Goal: Find specific page/section: Find specific page/section

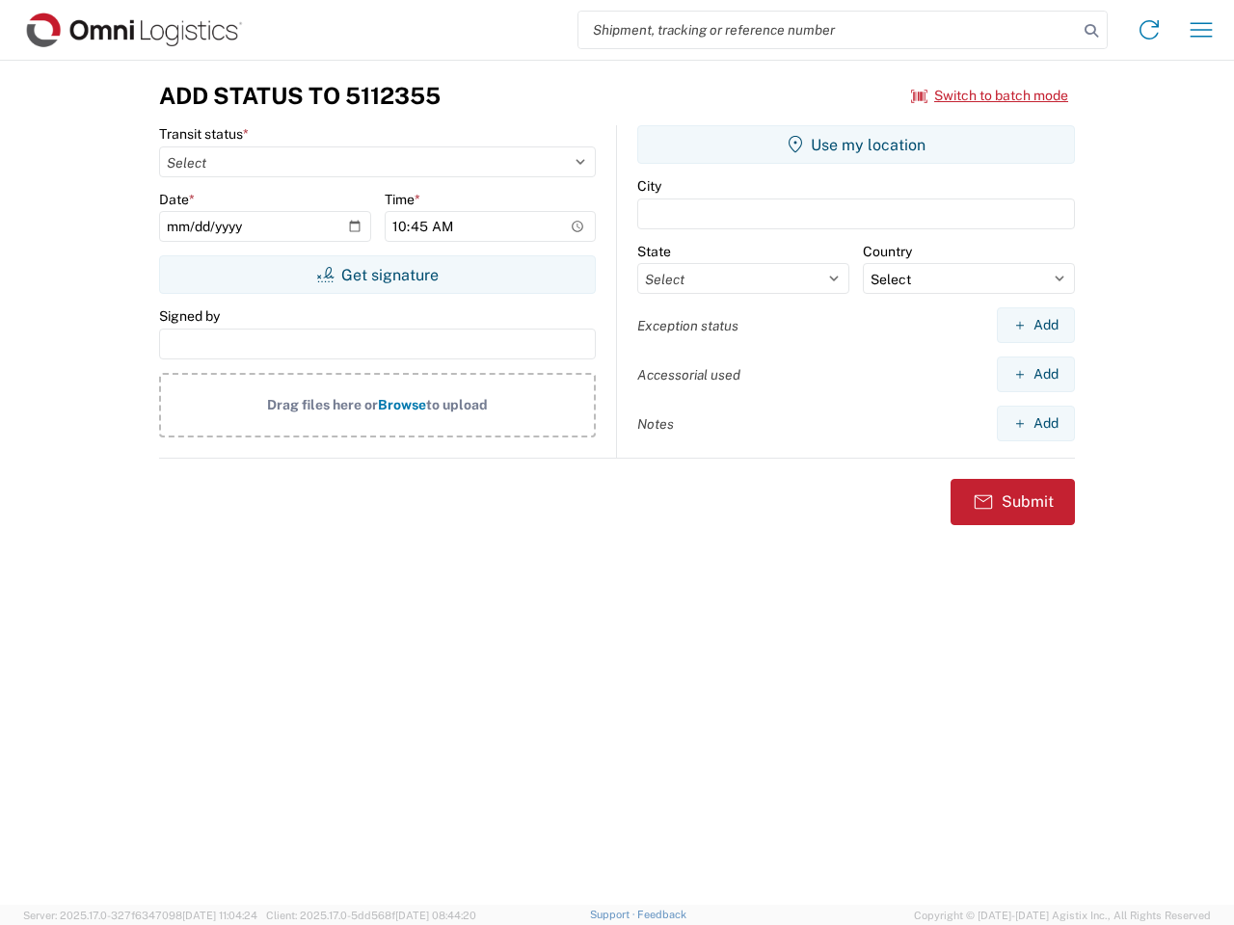
click at [828, 30] on input "search" at bounding box center [827, 30] width 499 height 37
click at [1091, 31] on icon at bounding box center [1091, 30] width 27 height 27
click at [1149, 30] on icon at bounding box center [1148, 29] width 31 height 31
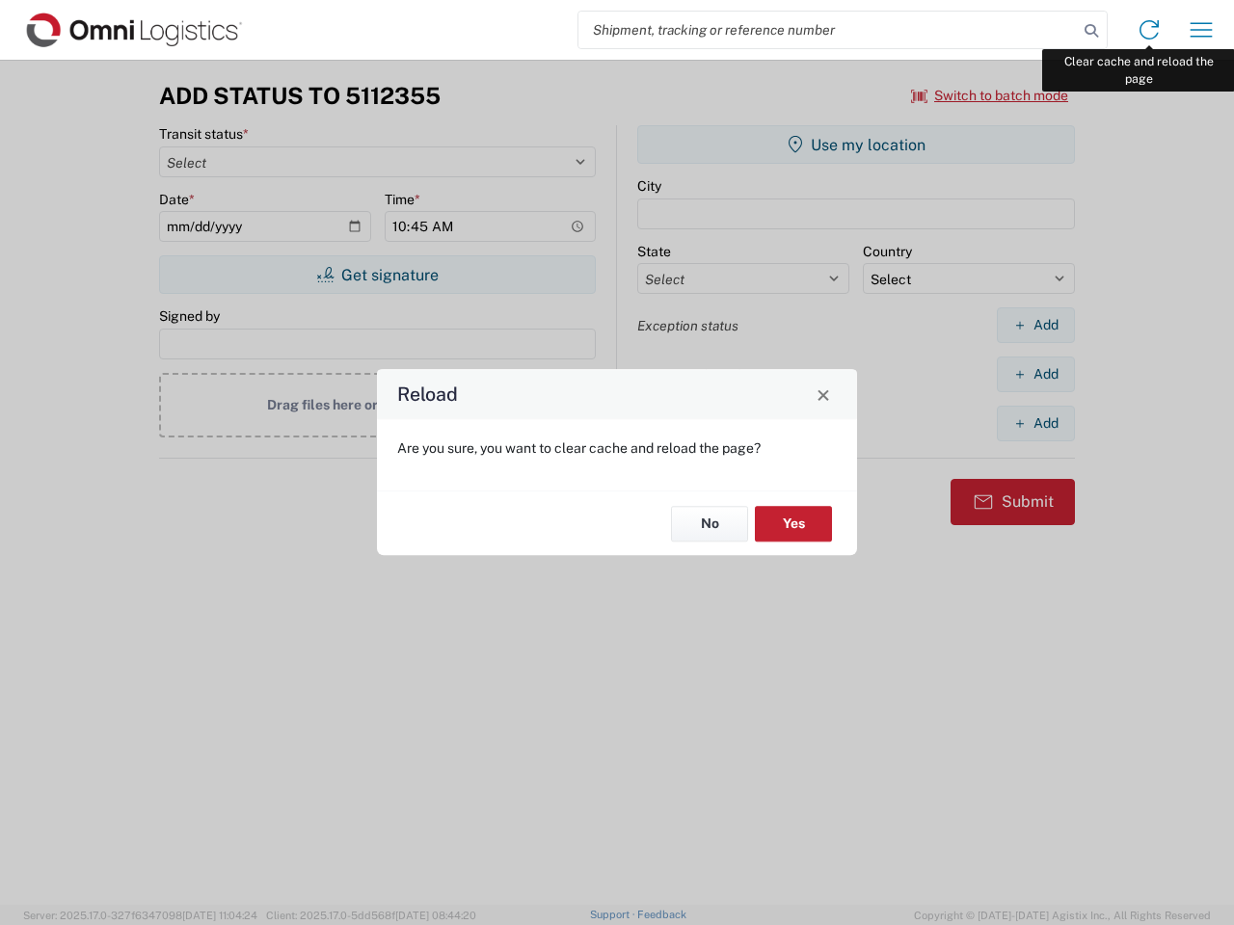
click at [1201, 30] on div "Reload Are you sure, you want to clear cache and reload the page? No Yes" at bounding box center [617, 462] width 1234 height 925
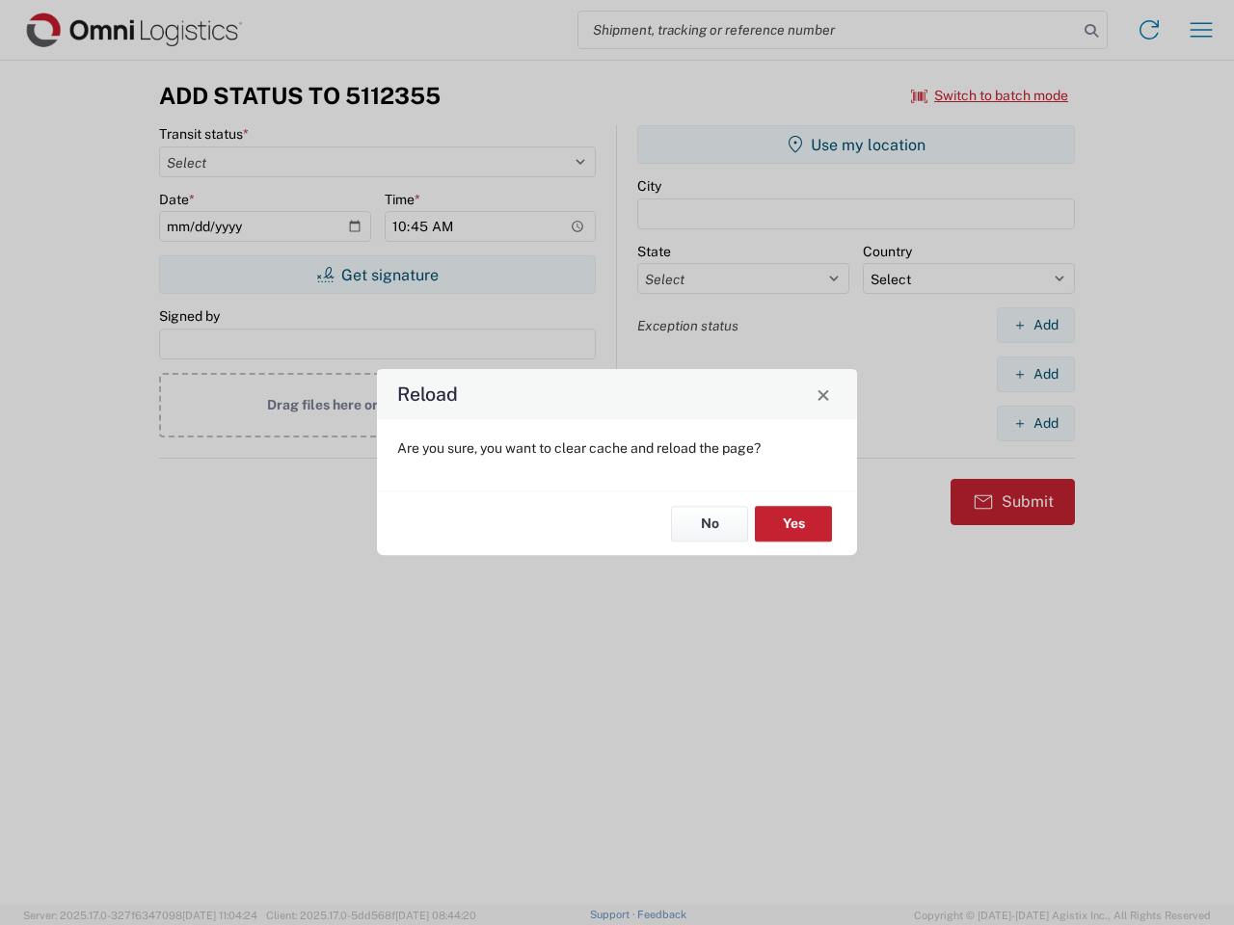
click at [990, 95] on div "Reload Are you sure, you want to clear cache and reload the page? No Yes" at bounding box center [617, 462] width 1234 height 925
click at [377, 275] on div "Reload Are you sure, you want to clear cache and reload the page? No Yes" at bounding box center [617, 462] width 1234 height 925
click at [856, 145] on div "Reload Are you sure, you want to clear cache and reload the page? No Yes" at bounding box center [617, 462] width 1234 height 925
click at [1035, 325] on div "Reload Are you sure, you want to clear cache and reload the page? No Yes" at bounding box center [617, 462] width 1234 height 925
click at [1035, 374] on div "Reload Are you sure, you want to clear cache and reload the page? No Yes" at bounding box center [617, 462] width 1234 height 925
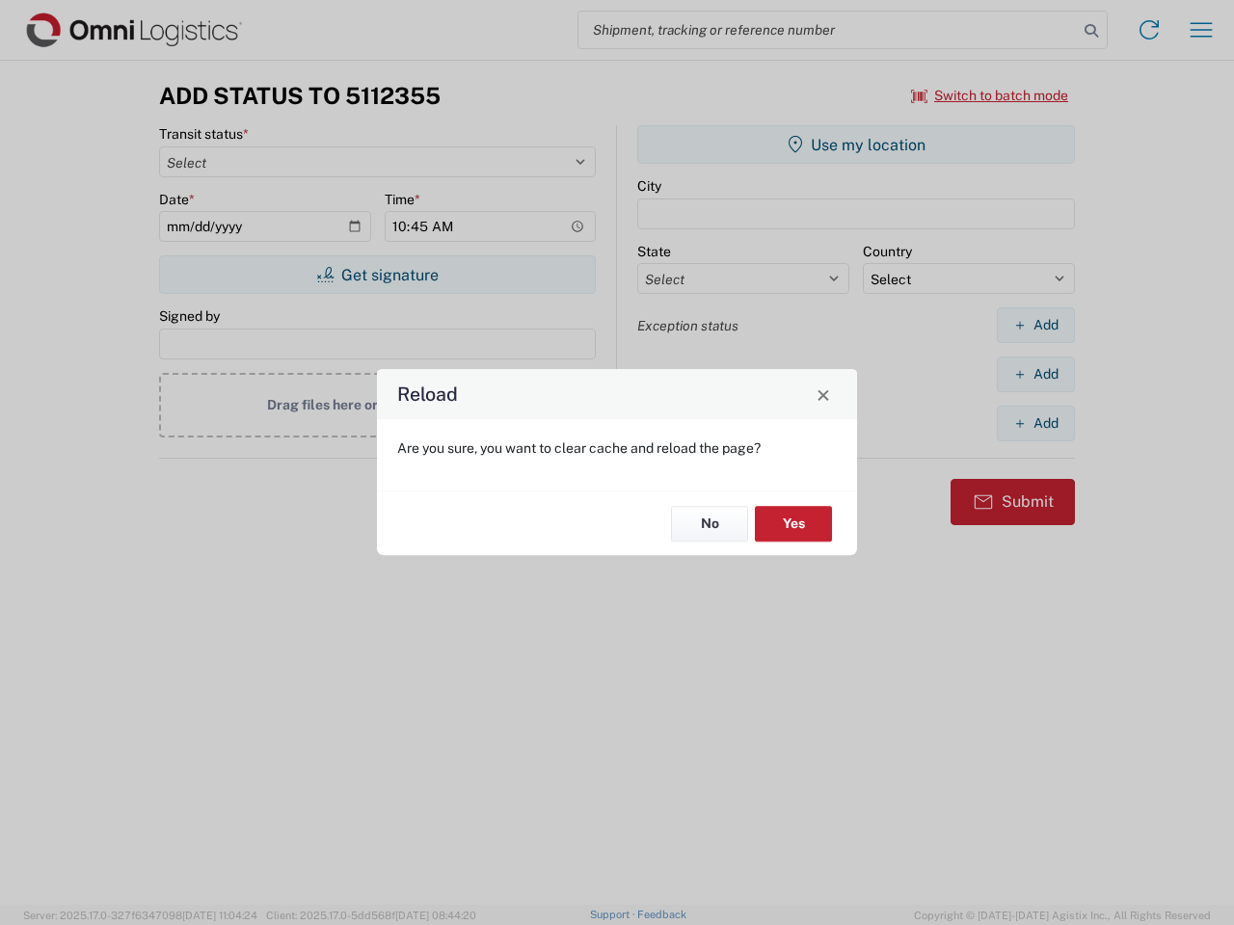
click at [1035, 423] on div "Reload Are you sure, you want to clear cache and reload the page? No Yes" at bounding box center [617, 462] width 1234 height 925
